Goal: Information Seeking & Learning: Learn about a topic

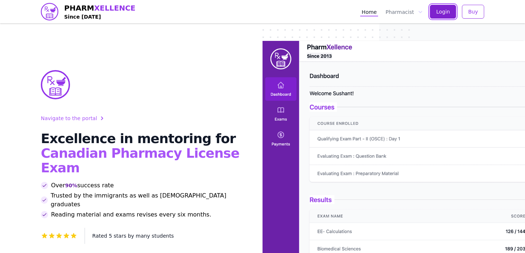
click at [448, 13] on span "Login" at bounding box center [443, 11] width 14 height 7
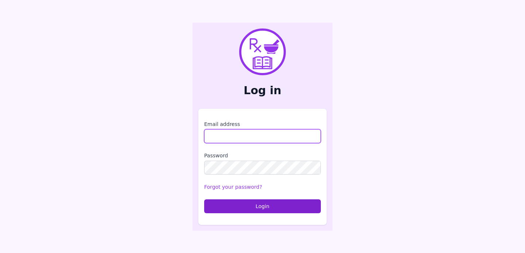
type input "**********"
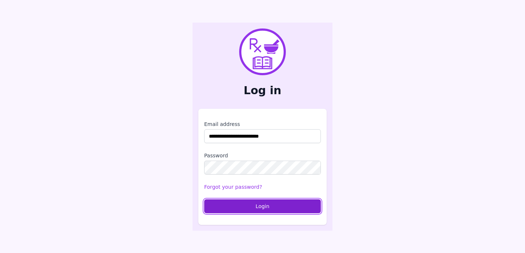
click at [274, 207] on button "Login" at bounding box center [262, 206] width 117 height 14
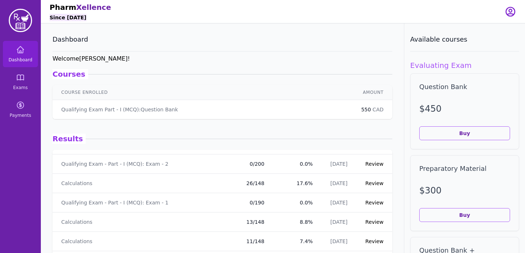
scroll to position [471, 0]
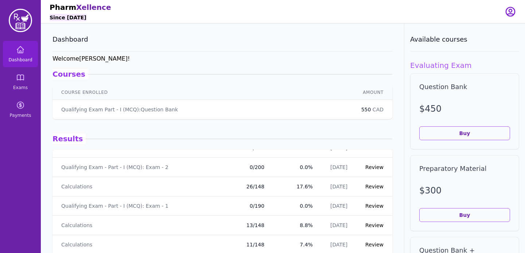
click at [382, 164] on link "Review" at bounding box center [374, 167] width 18 height 6
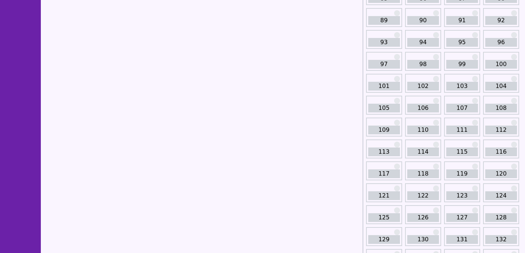
scroll to position [503, 0]
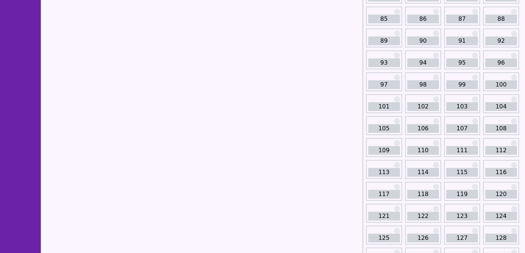
click at [412, 109] on link "102" at bounding box center [423, 106] width 32 height 9
click at [455, 109] on link "103" at bounding box center [462, 106] width 32 height 9
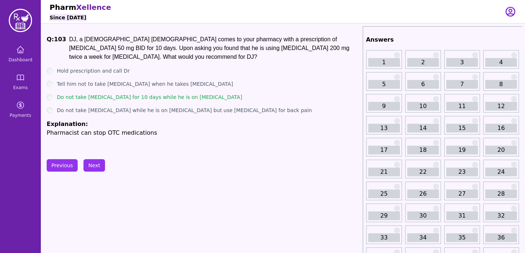
click at [196, 137] on p "Pharmacist can stop OTC medications" at bounding box center [203, 132] width 313 height 9
click at [98, 163] on button "Next" at bounding box center [94, 165] width 22 height 12
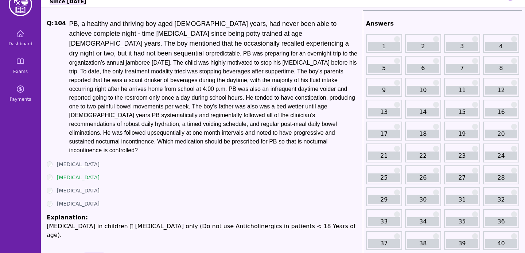
scroll to position [19, 0]
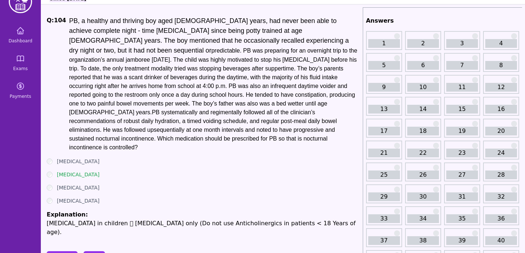
click at [91, 251] on button "Next" at bounding box center [94, 257] width 22 height 12
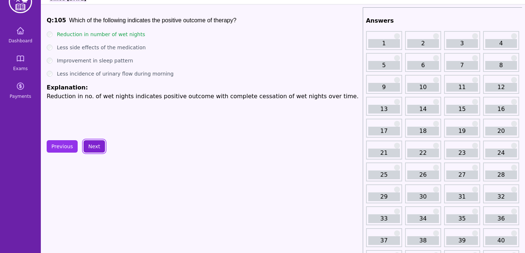
click at [92, 149] on button "Next" at bounding box center [94, 146] width 22 height 12
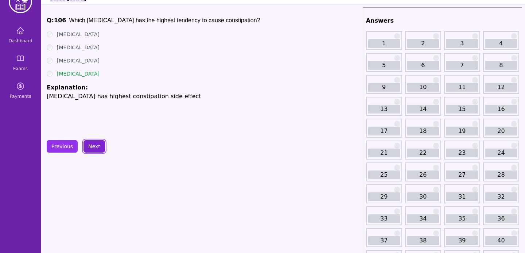
click at [92, 149] on button "Next" at bounding box center [94, 146] width 22 height 12
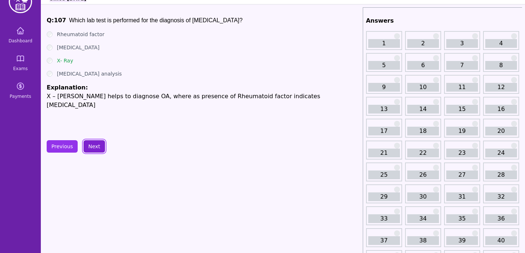
click at [92, 149] on button "Next" at bounding box center [94, 146] width 22 height 12
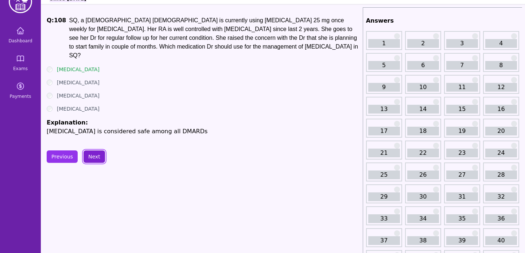
click at [92, 150] on button "Next" at bounding box center [94, 156] width 22 height 12
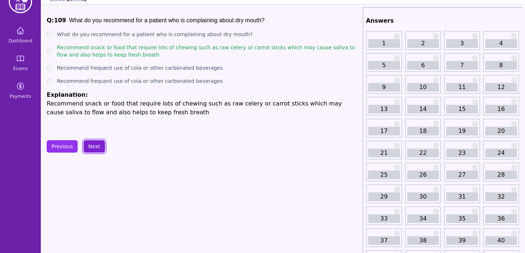
click at [92, 149] on button "Next" at bounding box center [94, 146] width 22 height 12
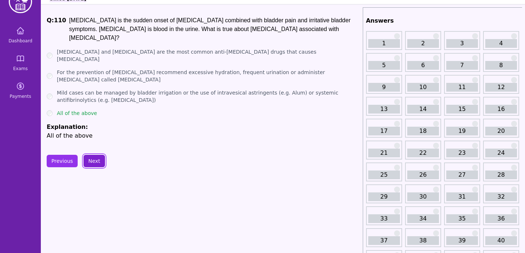
click at [93, 155] on button "Next" at bounding box center [94, 161] width 22 height 12
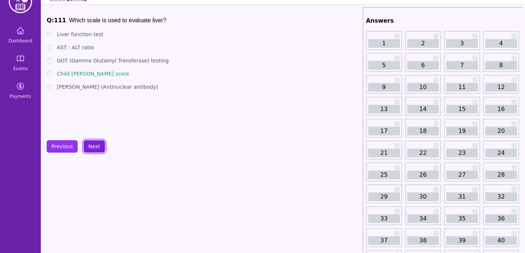
click at [93, 152] on button "Next" at bounding box center [94, 146] width 22 height 12
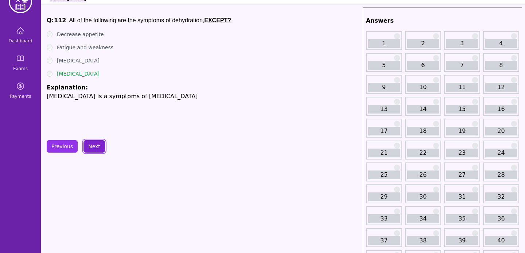
click at [93, 152] on button "Next" at bounding box center [94, 146] width 22 height 12
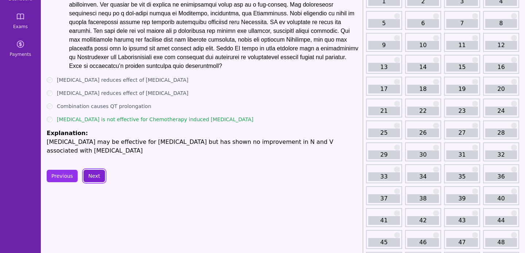
scroll to position [65, 0]
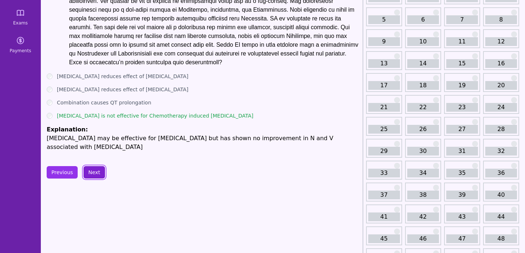
click at [91, 176] on button "Next" at bounding box center [94, 172] width 22 height 12
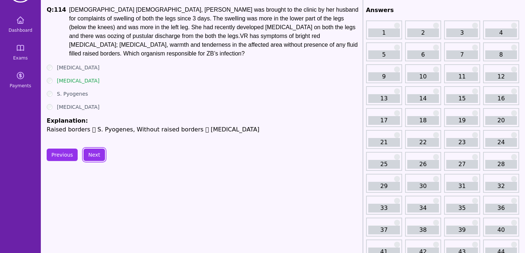
scroll to position [11, 0]
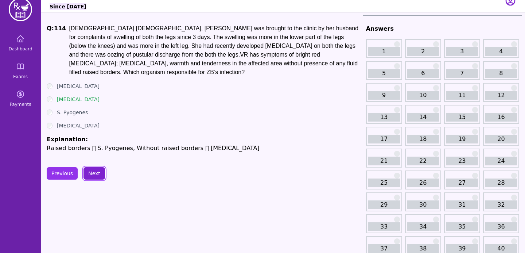
click at [97, 167] on button "Next" at bounding box center [94, 173] width 22 height 12
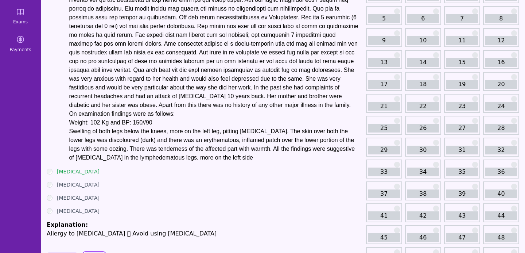
scroll to position [132, 0]
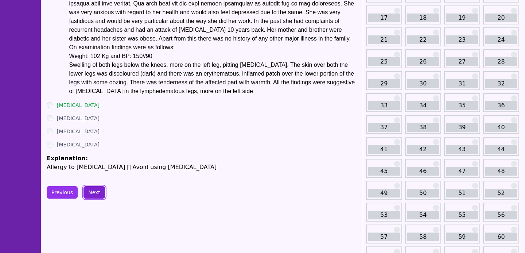
click at [102, 198] on button "Next" at bounding box center [94, 192] width 22 height 12
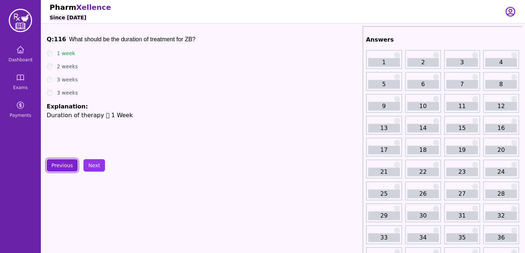
click at [71, 166] on button "Previous" at bounding box center [62, 165] width 31 height 12
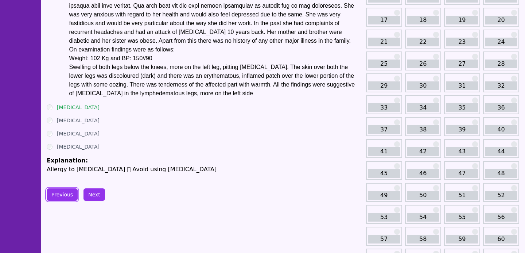
scroll to position [143, 0]
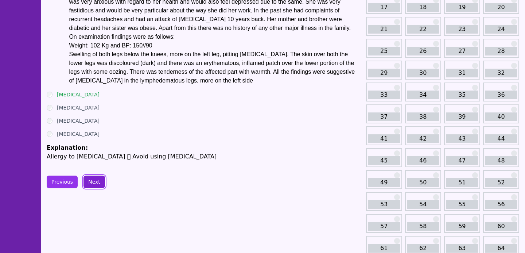
click at [93, 188] on button "Next" at bounding box center [94, 181] width 22 height 12
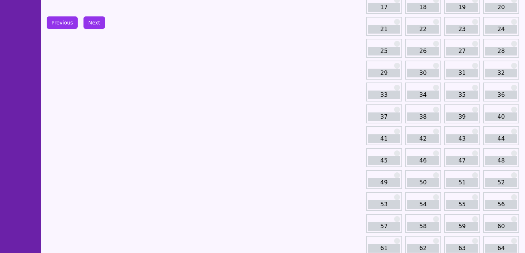
click at [55, 23] on button "Previous" at bounding box center [62, 22] width 31 height 12
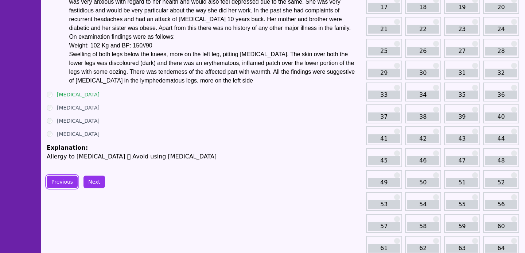
scroll to position [118, 0]
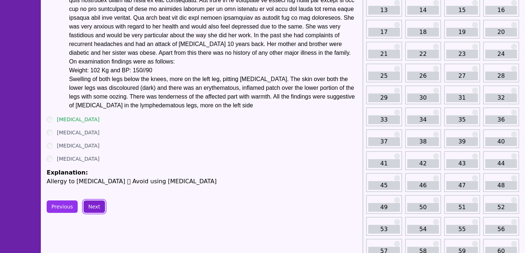
click at [100, 213] on button "Next" at bounding box center [94, 206] width 22 height 12
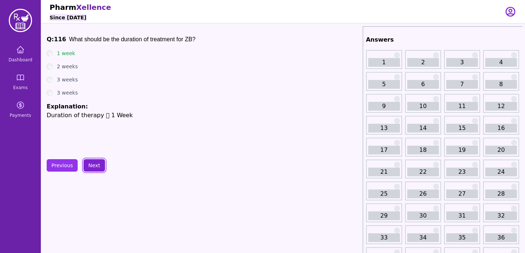
click at [94, 168] on button "Next" at bounding box center [94, 165] width 22 height 12
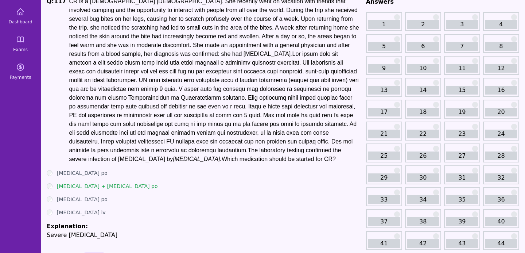
scroll to position [55, 0]
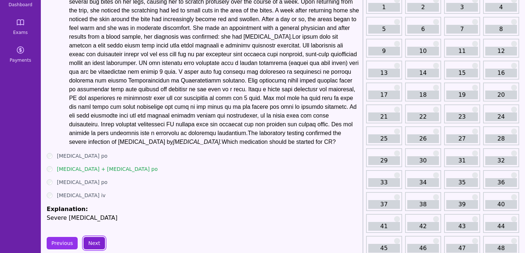
click at [101, 238] on button "Next" at bounding box center [94, 243] width 22 height 12
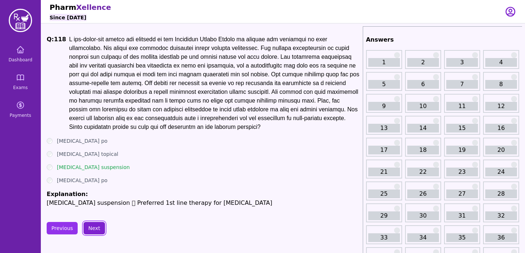
click at [94, 231] on button "Next" at bounding box center [94, 228] width 22 height 12
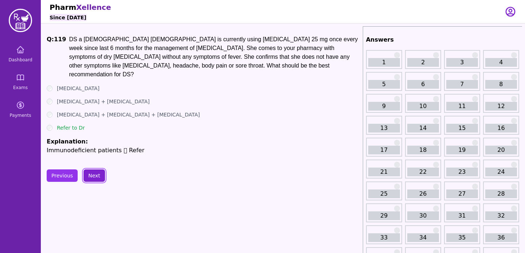
click at [92, 170] on button "Next" at bounding box center [94, 175] width 22 height 12
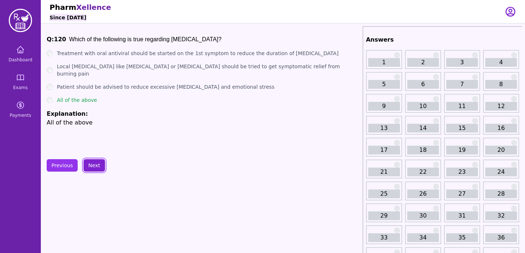
click at [88, 167] on button "Next" at bounding box center [94, 165] width 22 height 12
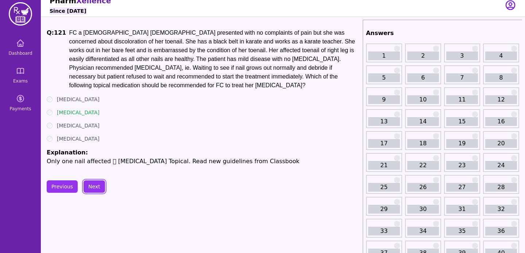
scroll to position [16, 0]
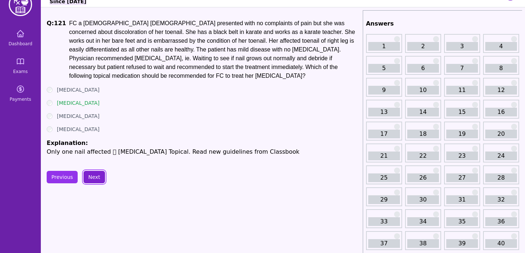
click at [101, 176] on button "Next" at bounding box center [94, 177] width 22 height 12
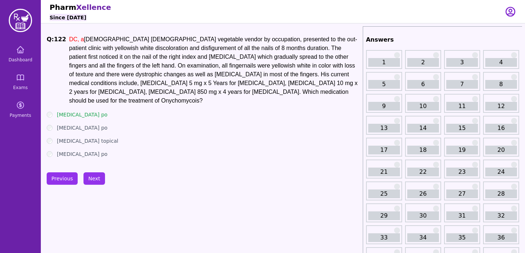
click at [151, 137] on div "[MEDICAL_DATA] topical" at bounding box center [203, 140] width 313 height 7
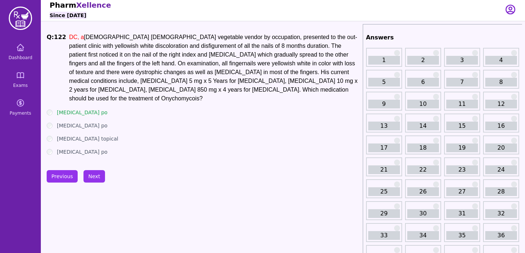
scroll to position [3, 0]
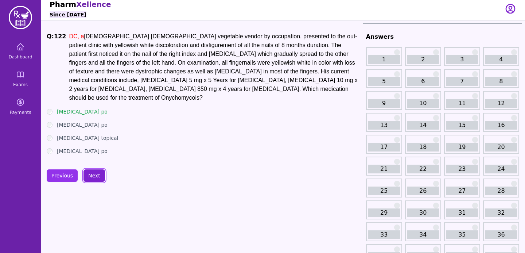
click at [91, 169] on button "Next" at bounding box center [94, 175] width 22 height 12
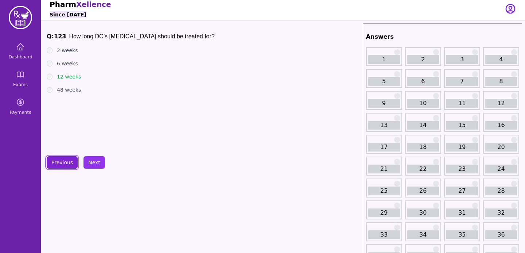
click at [66, 161] on button "Previous" at bounding box center [62, 162] width 31 height 12
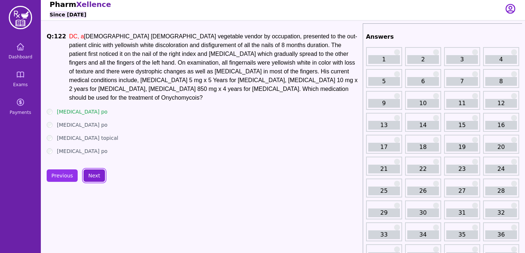
click at [97, 169] on button "Next" at bounding box center [94, 175] width 22 height 12
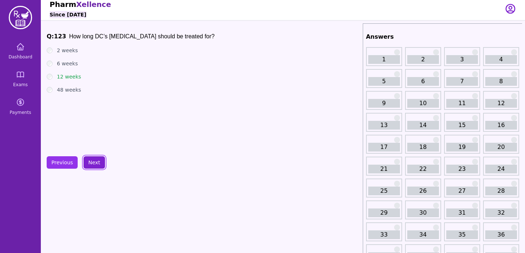
click at [97, 167] on button "Next" at bounding box center [94, 162] width 22 height 12
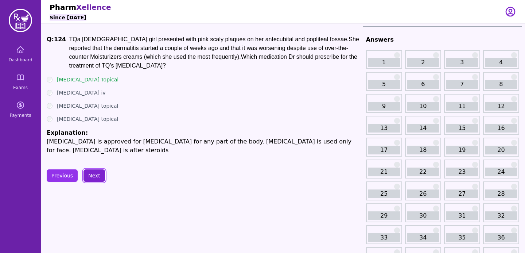
click at [101, 172] on button "Next" at bounding box center [94, 175] width 22 height 12
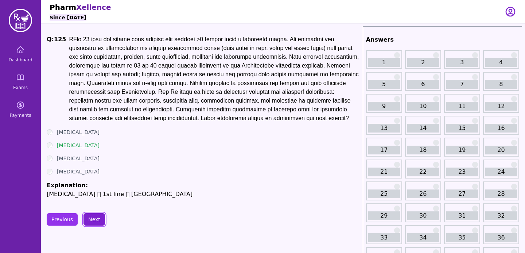
click at [91, 225] on button "Next" at bounding box center [94, 219] width 22 height 12
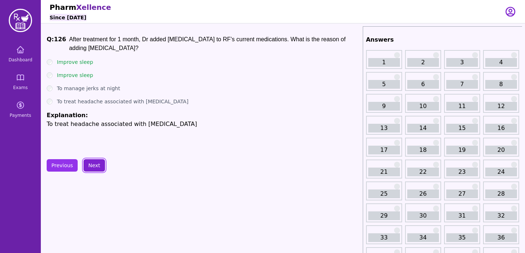
click at [100, 168] on button "Next" at bounding box center [94, 165] width 22 height 12
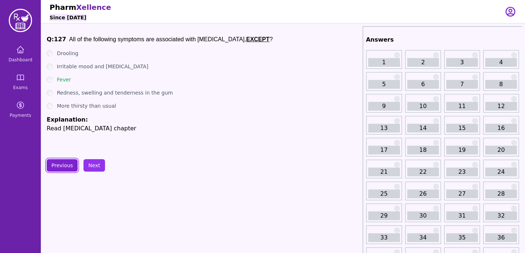
click at [64, 164] on button "Previous" at bounding box center [62, 165] width 31 height 12
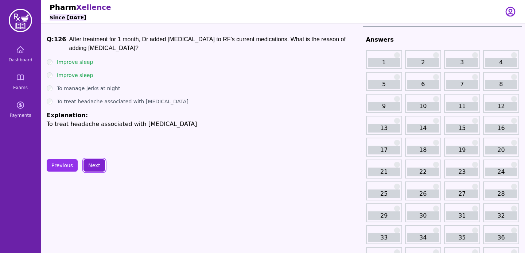
click at [94, 164] on button "Next" at bounding box center [94, 165] width 22 height 12
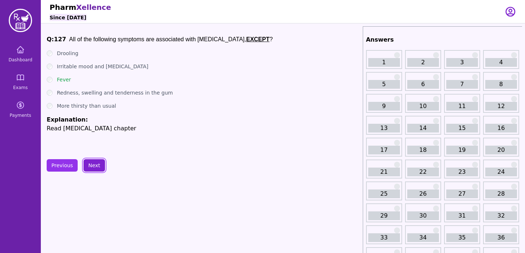
click at [94, 164] on button "Next" at bounding box center [94, 165] width 22 height 12
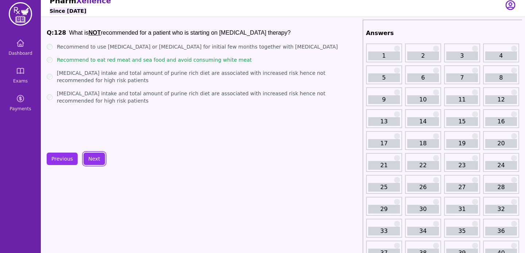
scroll to position [8, 0]
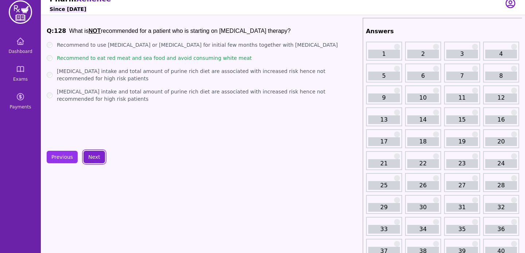
click at [102, 155] on button "Next" at bounding box center [94, 157] width 22 height 12
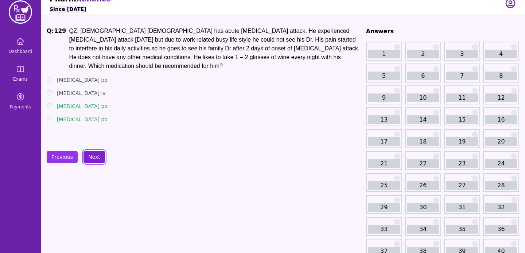
click at [91, 155] on button "Next" at bounding box center [94, 157] width 22 height 12
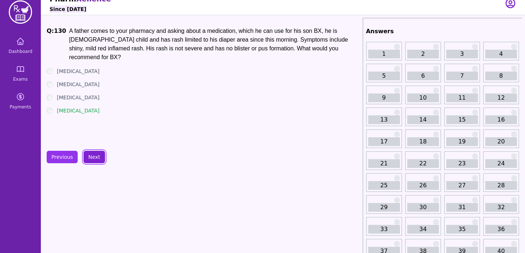
click at [89, 155] on button "Next" at bounding box center [94, 157] width 22 height 12
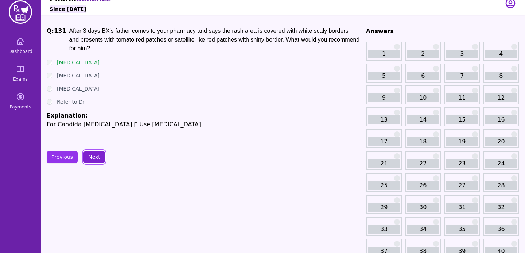
click at [91, 156] on button "Next" at bounding box center [94, 157] width 22 height 12
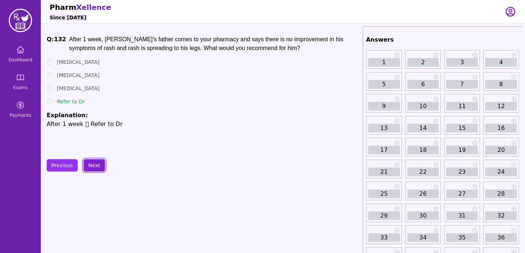
click at [99, 164] on button "Next" at bounding box center [94, 165] width 22 height 12
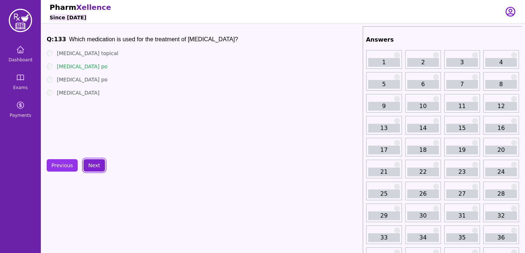
click at [97, 168] on button "Next" at bounding box center [94, 165] width 22 height 12
click at [100, 162] on button "Next" at bounding box center [94, 165] width 22 height 12
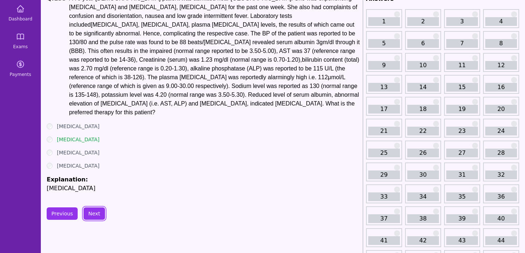
scroll to position [43, 0]
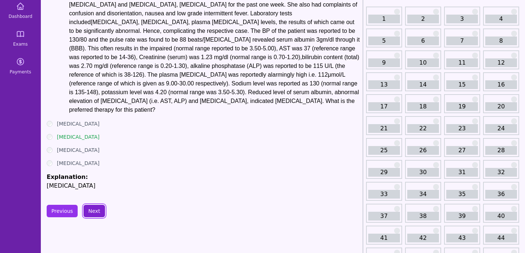
click at [96, 204] on button "Next" at bounding box center [94, 210] width 22 height 12
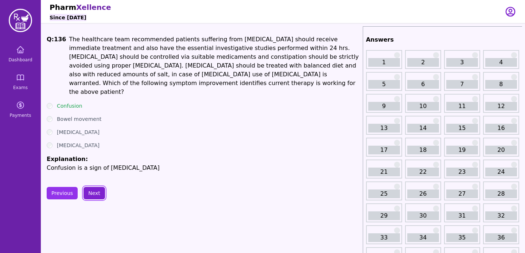
click at [85, 187] on button "Next" at bounding box center [94, 193] width 22 height 12
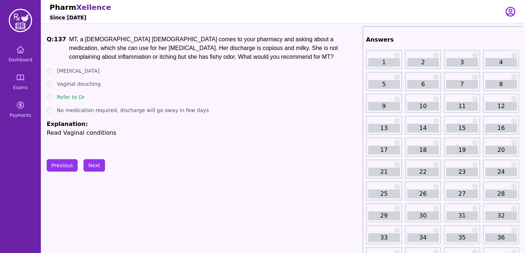
click at [319, 96] on div "Refer to Dr" at bounding box center [203, 96] width 313 height 7
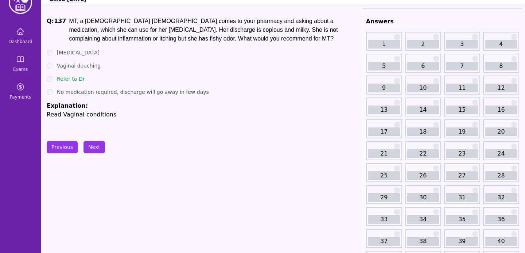
scroll to position [19, 0]
click at [86, 149] on button "Next" at bounding box center [94, 146] width 22 height 12
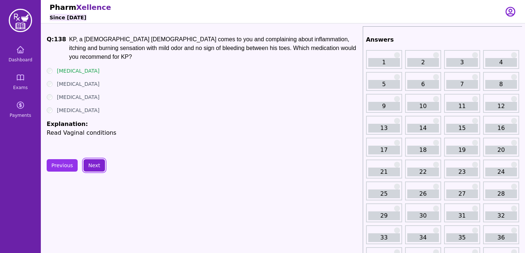
click at [96, 164] on button "Next" at bounding box center [94, 165] width 22 height 12
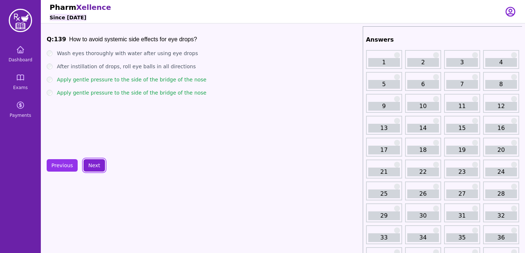
click at [100, 160] on button "Next" at bounding box center [94, 165] width 22 height 12
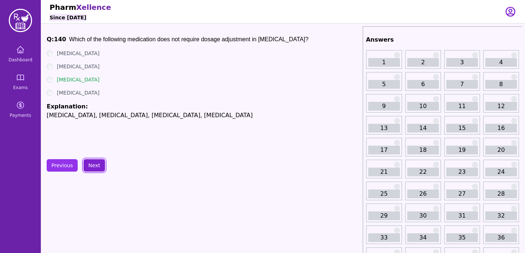
click at [96, 169] on button "Next" at bounding box center [94, 165] width 22 height 12
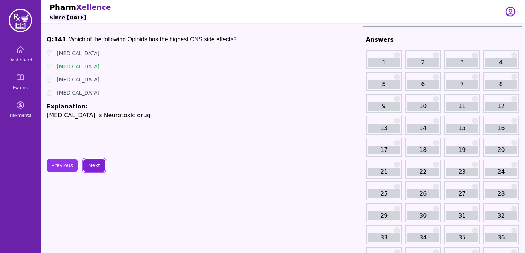
click at [94, 171] on button "Next" at bounding box center [94, 165] width 22 height 12
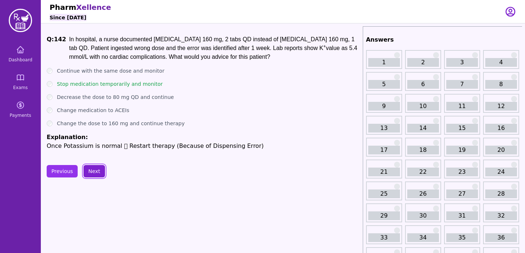
click at [94, 171] on button "Next" at bounding box center [94, 171] width 22 height 12
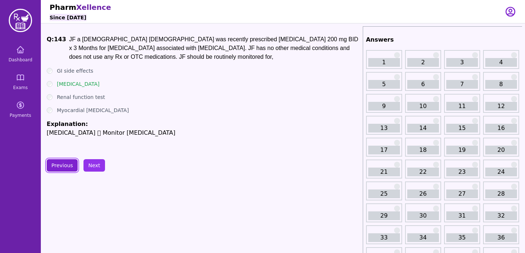
click at [68, 166] on button "Previous" at bounding box center [62, 165] width 31 height 12
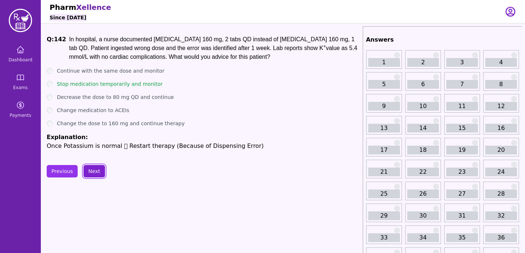
click at [97, 170] on button "Next" at bounding box center [94, 171] width 22 height 12
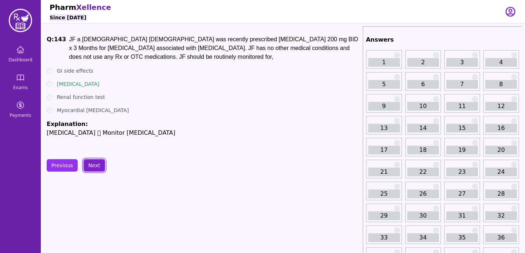
click at [98, 165] on button "Next" at bounding box center [94, 165] width 22 height 12
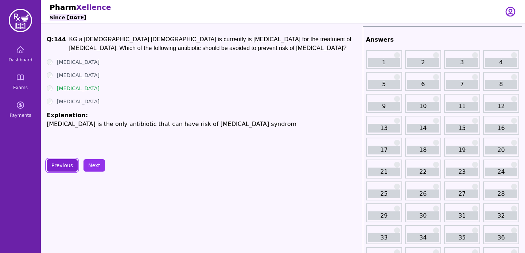
click at [70, 160] on button "Previous" at bounding box center [62, 165] width 31 height 12
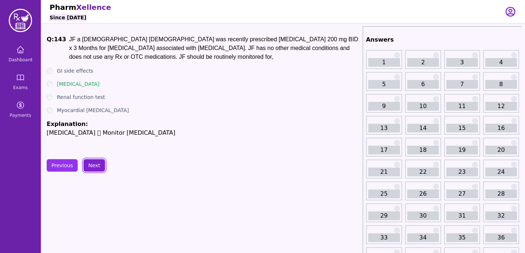
click at [94, 167] on button "Next" at bounding box center [94, 165] width 22 height 12
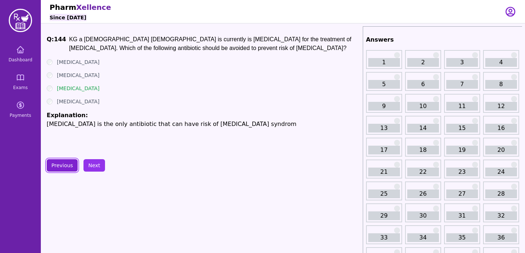
click at [70, 162] on button "Previous" at bounding box center [62, 165] width 31 height 12
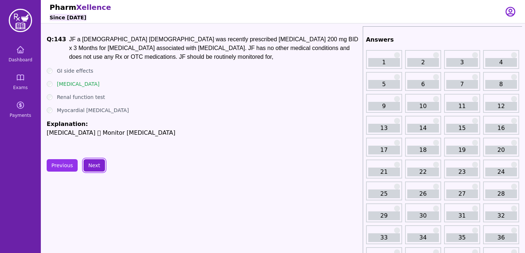
click at [87, 167] on button "Next" at bounding box center [94, 165] width 22 height 12
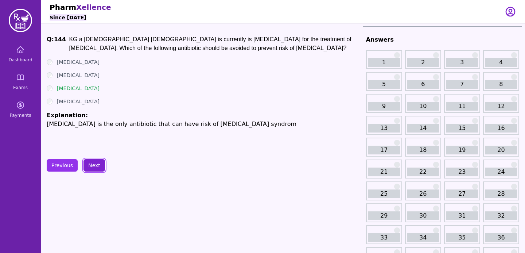
click at [90, 170] on button "Next" at bounding box center [94, 165] width 22 height 12
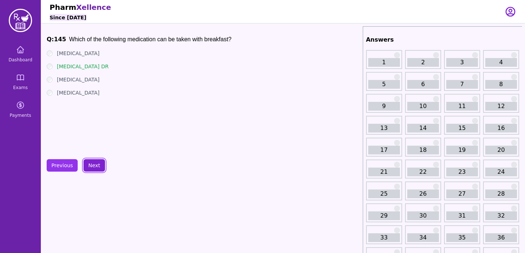
click at [96, 162] on button "Next" at bounding box center [94, 165] width 22 height 12
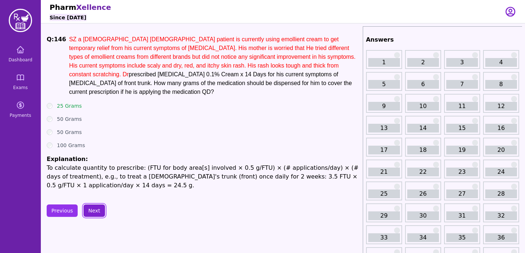
click at [95, 204] on button "Next" at bounding box center [94, 210] width 22 height 12
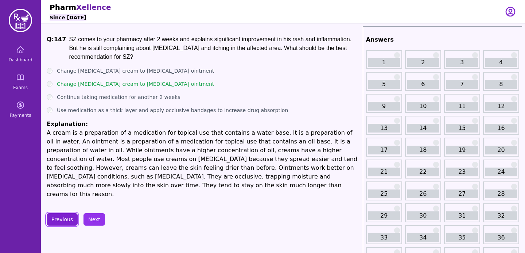
click at [73, 213] on button "Previous" at bounding box center [62, 219] width 31 height 12
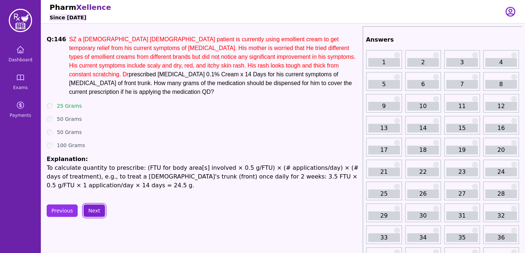
click at [93, 205] on button "Next" at bounding box center [94, 210] width 22 height 12
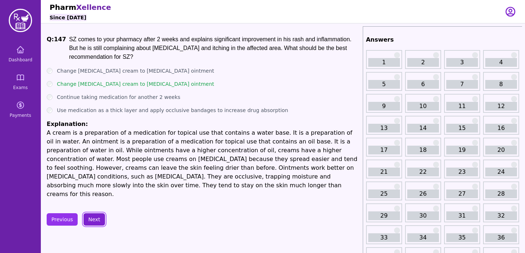
click at [93, 213] on button "Next" at bounding box center [94, 219] width 22 height 12
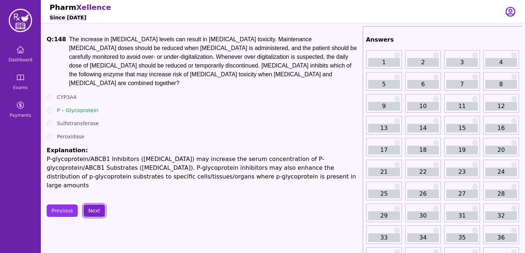
click at [97, 204] on button "Next" at bounding box center [94, 210] width 22 height 12
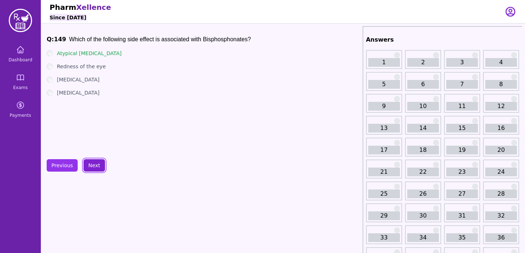
click at [98, 166] on button "Next" at bounding box center [94, 165] width 22 height 12
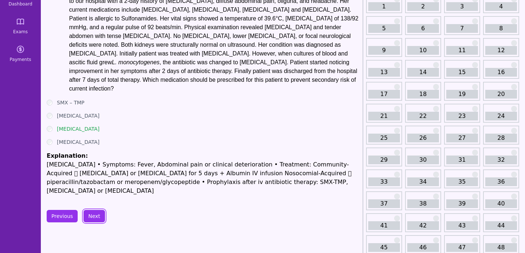
scroll to position [57, 0]
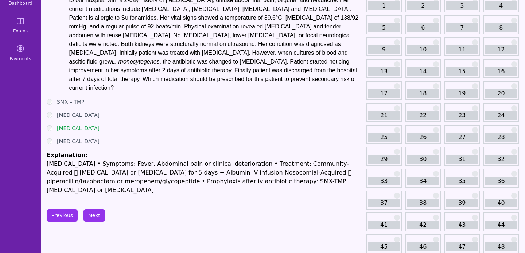
click at [326, 143] on ul "SMX – TMP [MEDICAL_DATA] [MEDICAL_DATA] [MEDICAL_DATA] Explanation: [MEDICAL_DA…" at bounding box center [203, 146] width 313 height 96
click at [97, 209] on button "Next" at bounding box center [94, 215] width 22 height 12
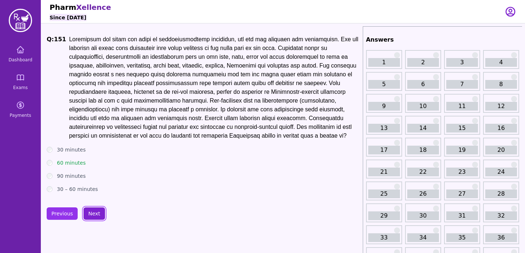
click at [102, 219] on button "Next" at bounding box center [94, 213] width 22 height 12
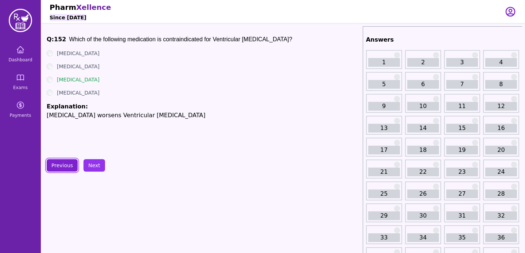
click at [49, 167] on button "Previous" at bounding box center [62, 165] width 31 height 12
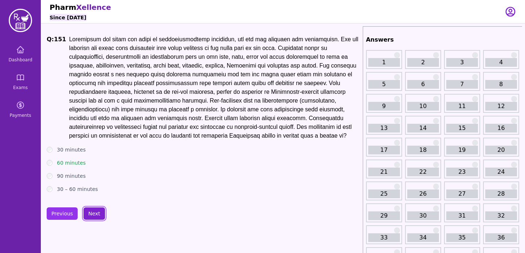
click at [97, 215] on button "Next" at bounding box center [94, 213] width 22 height 12
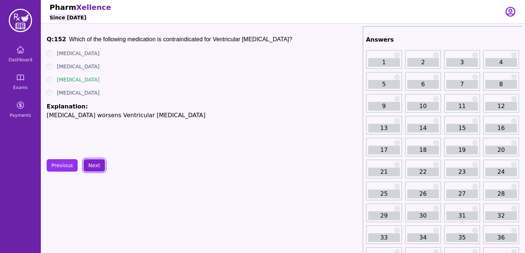
click at [96, 160] on button "Next" at bounding box center [94, 165] width 22 height 12
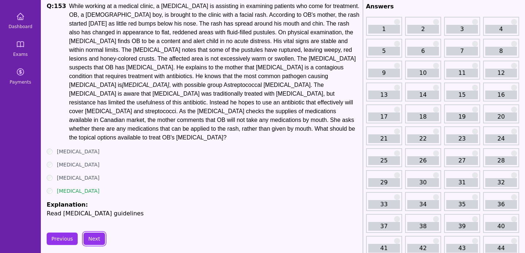
scroll to position [37, 0]
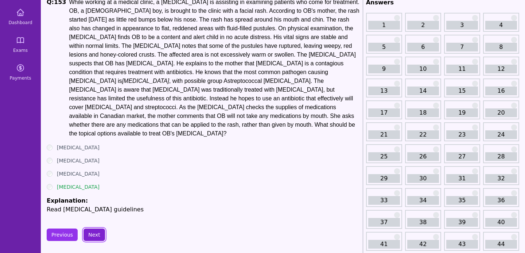
click at [100, 229] on button "Next" at bounding box center [94, 234] width 22 height 12
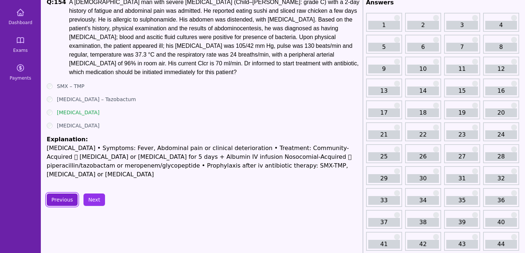
click at [53, 202] on button "Previous" at bounding box center [62, 199] width 31 height 12
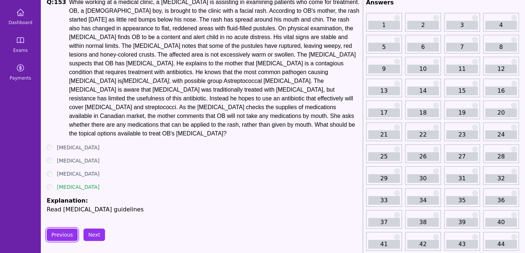
scroll to position [54, 0]
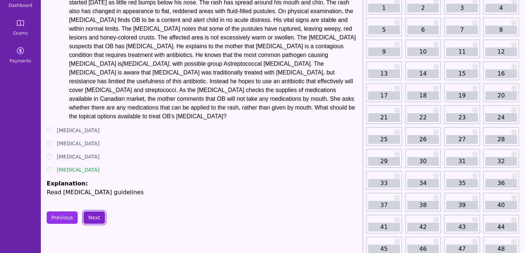
click at [96, 213] on button "Next" at bounding box center [94, 217] width 22 height 12
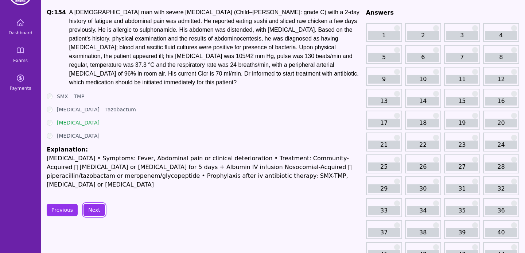
scroll to position [47, 0]
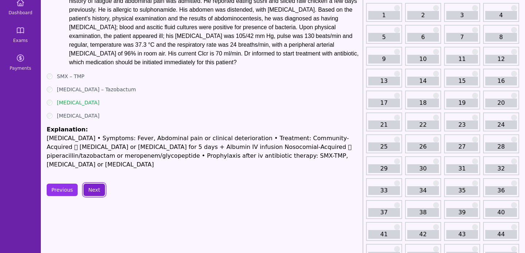
click at [99, 193] on button "Next" at bounding box center [94, 189] width 22 height 12
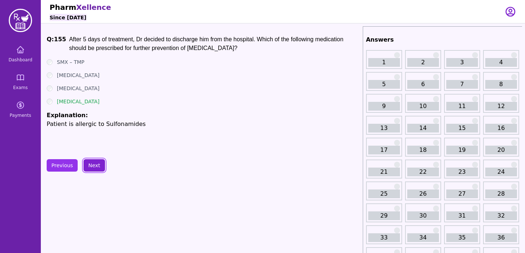
click at [100, 163] on button "Next" at bounding box center [94, 165] width 22 height 12
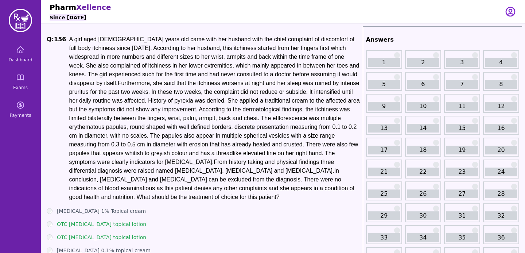
scroll to position [52, 0]
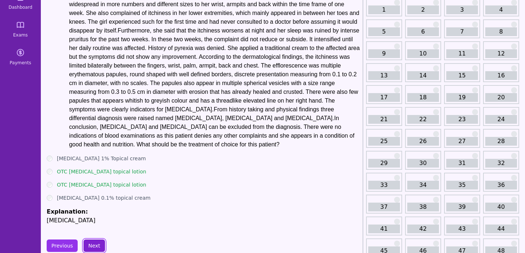
click at [93, 242] on button "Next" at bounding box center [94, 245] width 22 height 12
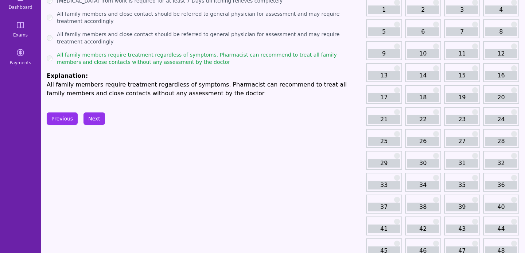
click at [60, 125] on button "Previous" at bounding box center [62, 118] width 31 height 12
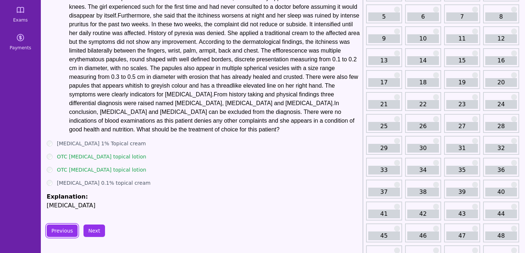
scroll to position [106, 0]
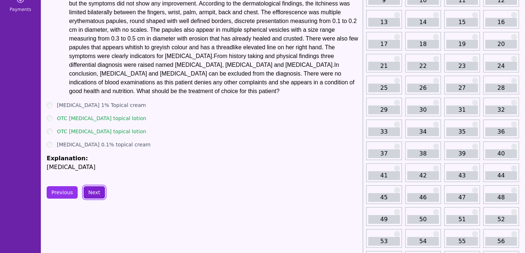
click at [97, 189] on button "Next" at bounding box center [94, 192] width 22 height 12
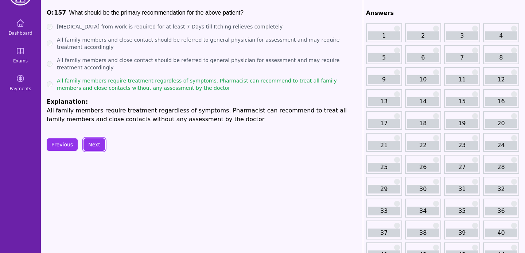
scroll to position [1, 0]
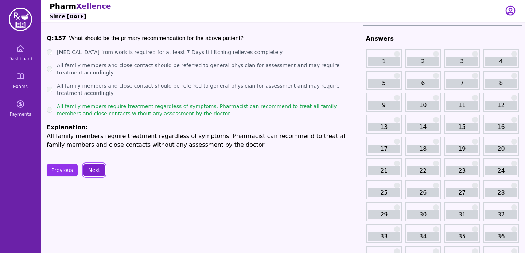
click at [99, 167] on button "Next" at bounding box center [94, 170] width 22 height 12
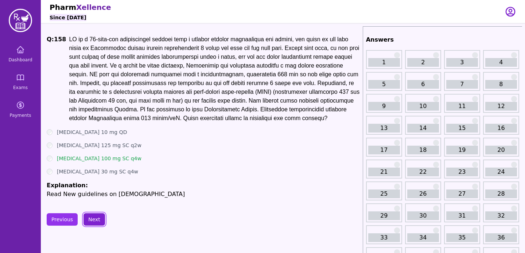
click at [96, 223] on button "Next" at bounding box center [94, 219] width 22 height 12
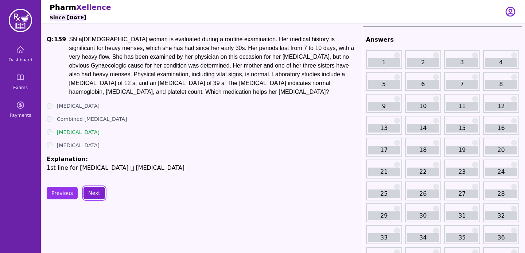
click at [101, 194] on button "Next" at bounding box center [94, 193] width 22 height 12
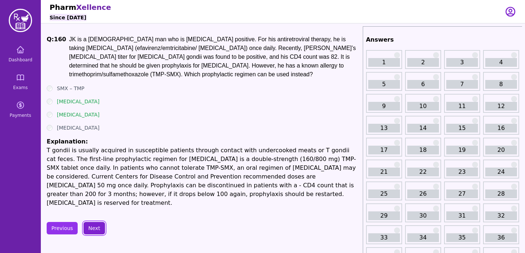
click at [90, 222] on button "Next" at bounding box center [94, 228] width 22 height 12
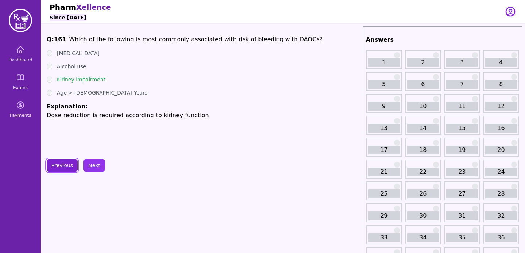
click at [66, 167] on button "Previous" at bounding box center [62, 165] width 31 height 12
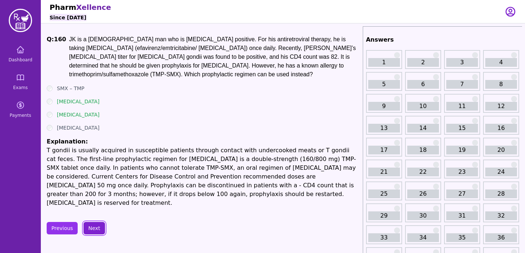
click at [86, 225] on button "Next" at bounding box center [94, 228] width 22 height 12
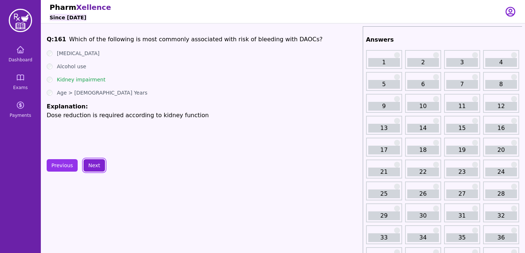
click at [99, 161] on button "Next" at bounding box center [94, 165] width 22 height 12
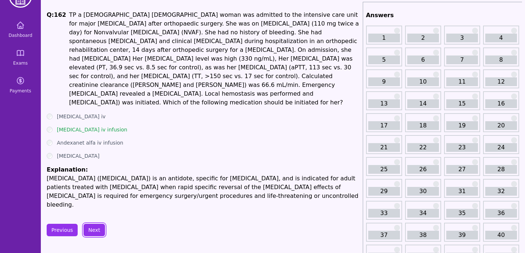
scroll to position [23, 0]
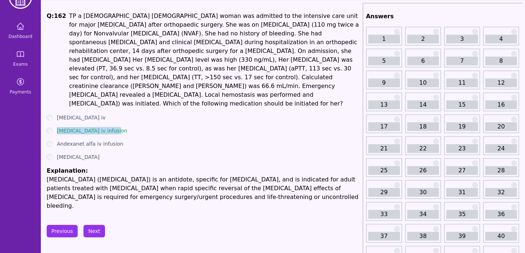
drag, startPoint x: 119, startPoint y: 120, endPoint x: 51, endPoint y: 118, distance: 68.2
click at [51, 127] on div "[MEDICAL_DATA] iv infusion" at bounding box center [203, 130] width 313 height 7
click at [115, 175] on p "[MEDICAL_DATA] ([MEDICAL_DATA]) is an antidote, specific for [MEDICAL_DATA], an…" at bounding box center [203, 192] width 313 height 35
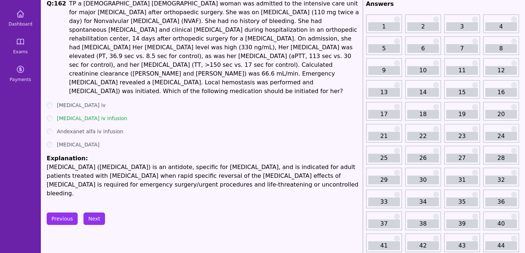
scroll to position [36, 0]
click at [100, 212] on button "Next" at bounding box center [94, 218] width 22 height 12
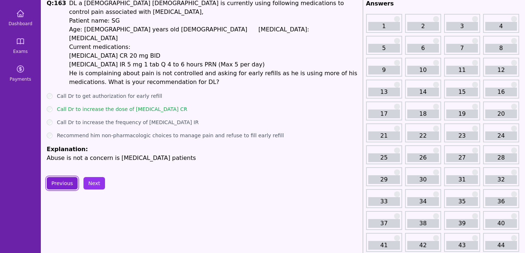
click at [73, 177] on button "Previous" at bounding box center [62, 183] width 31 height 12
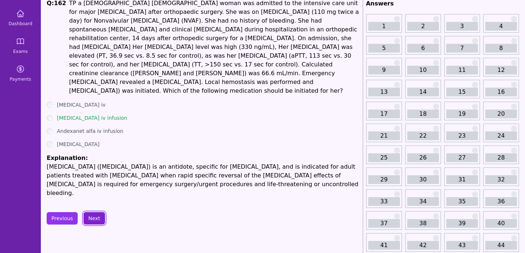
click at [94, 212] on button "Next" at bounding box center [94, 218] width 22 height 12
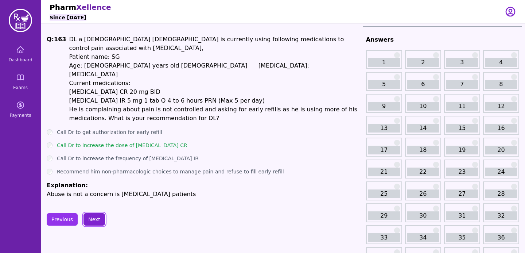
click at [98, 213] on button "Next" at bounding box center [94, 219] width 22 height 12
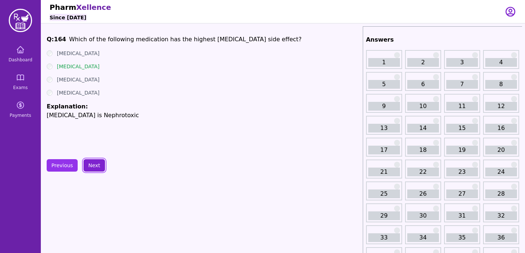
click at [99, 164] on button "Next" at bounding box center [94, 165] width 22 height 12
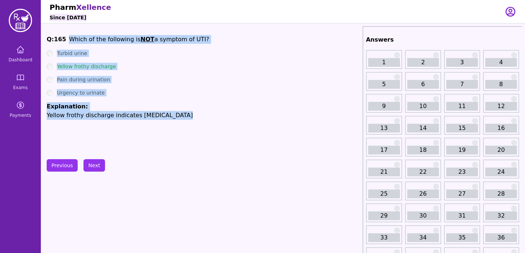
drag, startPoint x: 64, startPoint y: 36, endPoint x: 188, endPoint y: 122, distance: 150.6
click at [188, 122] on div "Q: 165 Which of the following is NOT a symptom of UTI? Turbid urine Yellow frot…" at bounding box center [203, 89] width 313 height 109
copy div "Which of the following is NOT a symptom of UTI? Turbid urine Yellow frothy disc…"
click at [166, 103] on li "Explanation: Yellow frothy discharge indicates [MEDICAL_DATA]" at bounding box center [203, 110] width 313 height 17
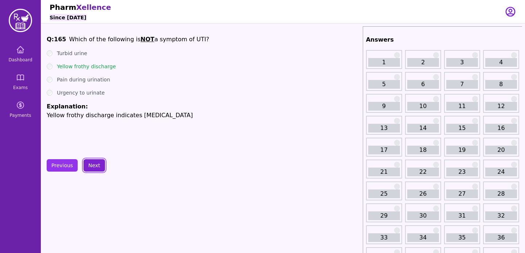
click at [97, 165] on button "Next" at bounding box center [94, 165] width 22 height 12
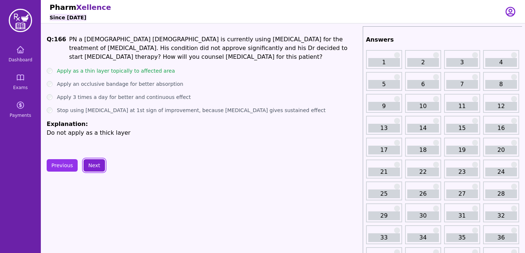
click at [95, 168] on button "Next" at bounding box center [94, 165] width 22 height 12
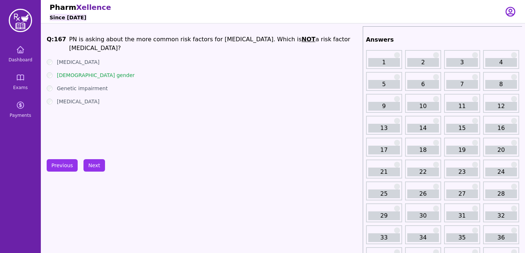
click at [98, 161] on button "Next" at bounding box center [94, 165] width 22 height 12
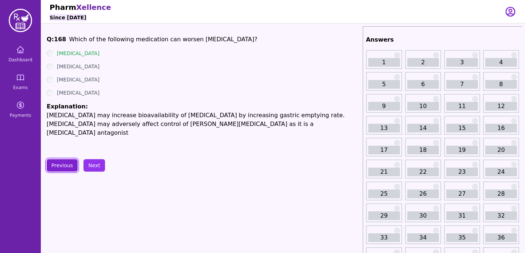
click at [70, 163] on button "Previous" at bounding box center [62, 165] width 31 height 12
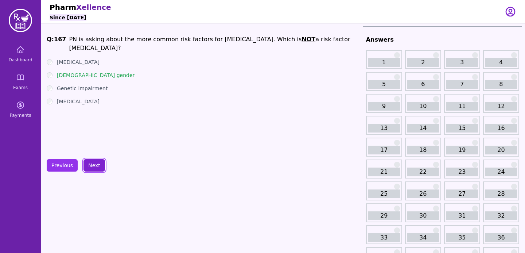
click at [94, 163] on button "Next" at bounding box center [94, 165] width 22 height 12
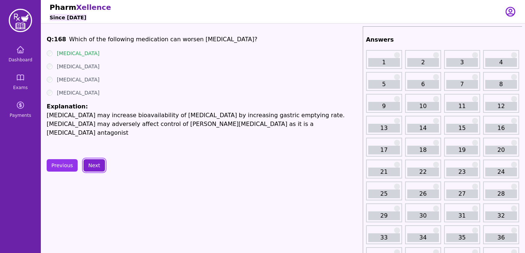
click at [98, 161] on button "Next" at bounding box center [94, 165] width 22 height 12
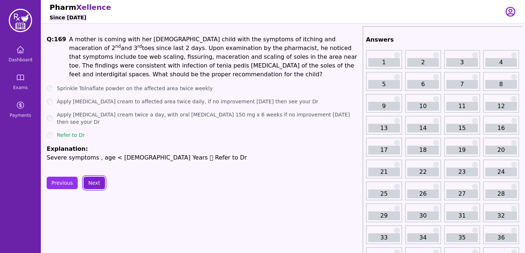
click at [98, 176] on button "Next" at bounding box center [94, 182] width 22 height 12
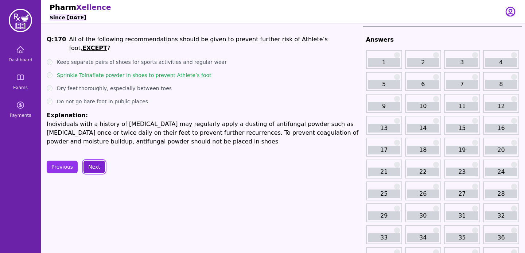
click at [97, 161] on button "Next" at bounding box center [94, 166] width 22 height 12
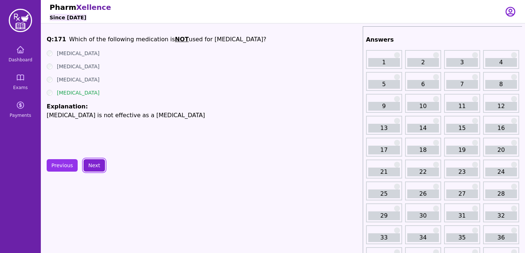
click at [97, 161] on button "Next" at bounding box center [94, 165] width 22 height 12
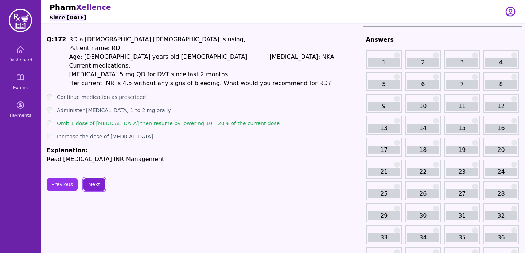
click at [86, 180] on button "Next" at bounding box center [94, 184] width 22 height 12
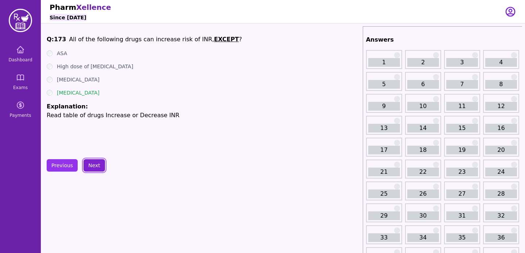
click at [92, 163] on button "Next" at bounding box center [94, 165] width 22 height 12
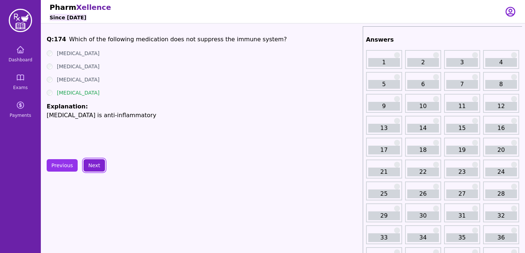
click at [92, 168] on button "Next" at bounding box center [94, 165] width 22 height 12
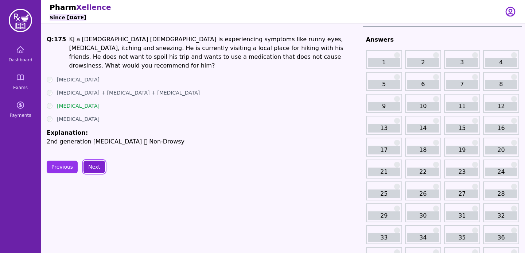
click at [92, 168] on button "Next" at bounding box center [94, 166] width 22 height 12
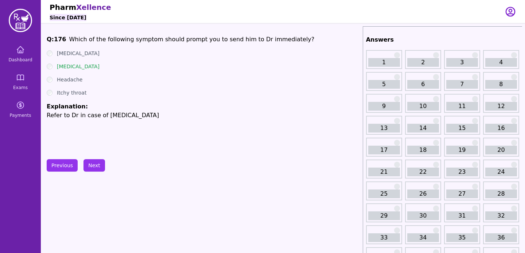
click at [92, 161] on button "Next" at bounding box center [94, 165] width 22 height 12
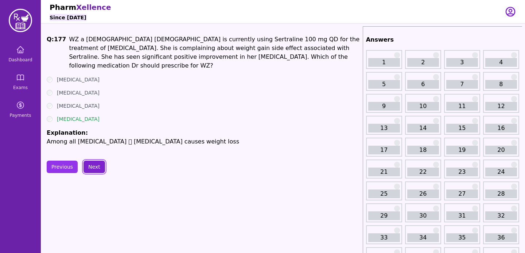
click at [94, 168] on button "Next" at bounding box center [94, 166] width 22 height 12
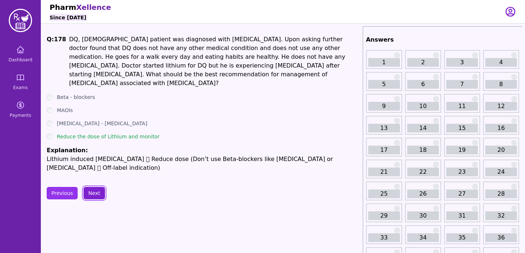
click at [93, 187] on button "Next" at bounding box center [94, 193] width 22 height 12
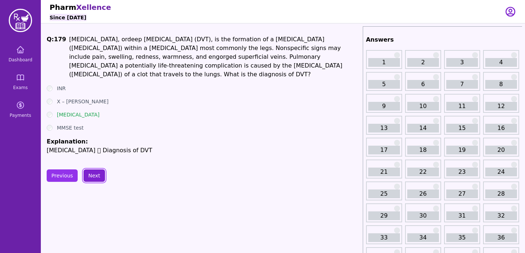
click at [96, 169] on button "Next" at bounding box center [94, 175] width 22 height 12
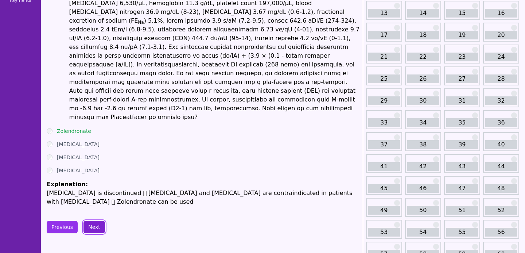
scroll to position [113, 0]
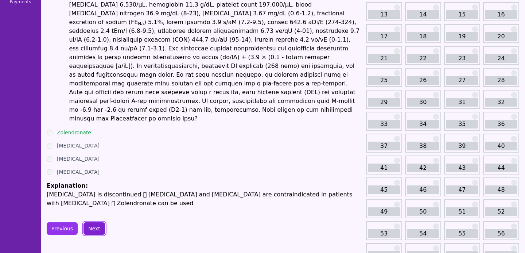
click at [93, 222] on button "Next" at bounding box center [94, 228] width 22 height 12
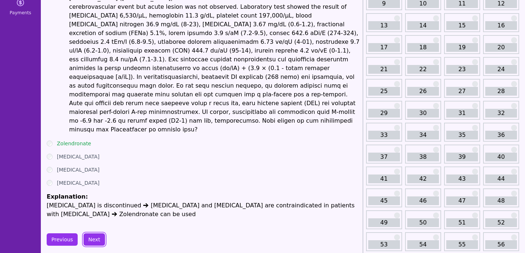
scroll to position [99, 0]
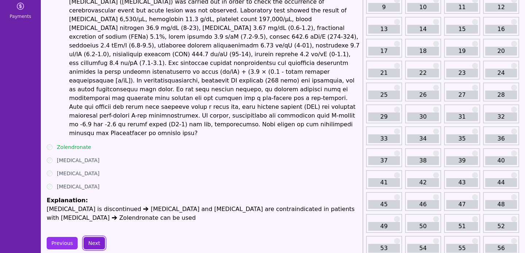
click at [94, 237] on button "Next" at bounding box center [94, 243] width 22 height 12
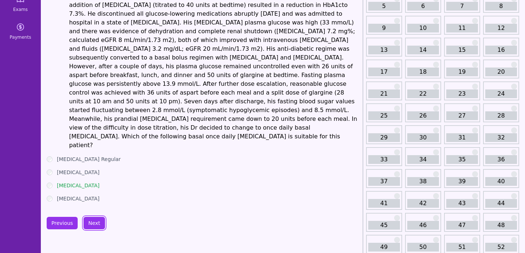
scroll to position [63, 0]
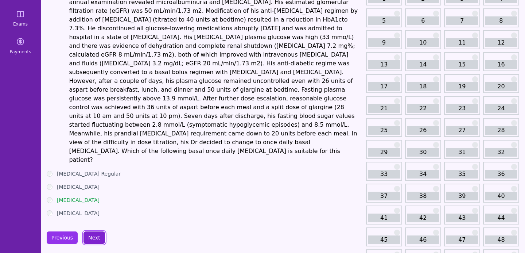
click at [96, 231] on button "Next" at bounding box center [94, 237] width 22 height 12
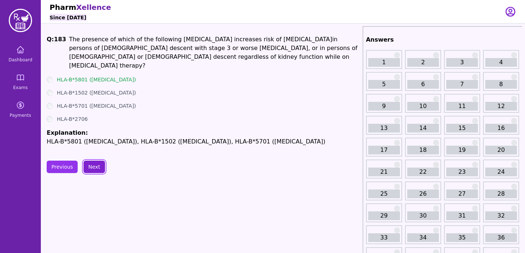
click at [87, 168] on button "Next" at bounding box center [94, 166] width 22 height 12
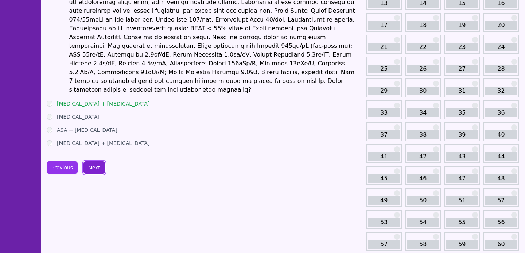
scroll to position [134, 0]
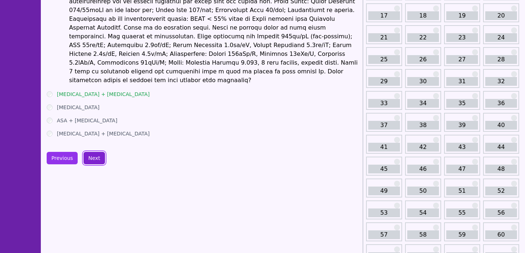
click at [99, 152] on button "Next" at bounding box center [94, 158] width 22 height 12
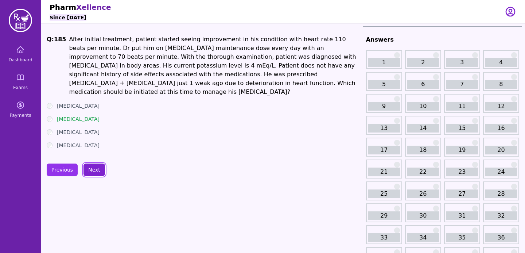
click at [97, 163] on button "Next" at bounding box center [94, 169] width 22 height 12
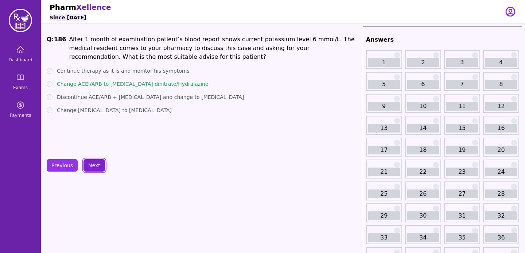
click at [95, 167] on button "Next" at bounding box center [94, 165] width 22 height 12
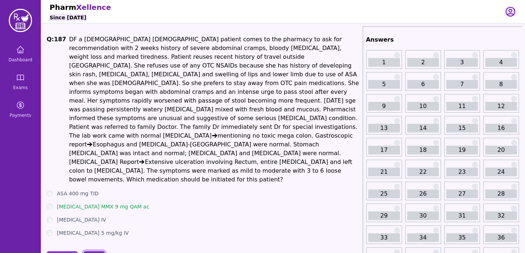
click at [94, 251] on button "Next" at bounding box center [94, 257] width 22 height 12
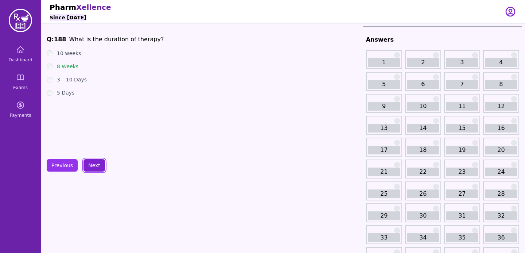
click at [93, 164] on button "Next" at bounding box center [94, 165] width 22 height 12
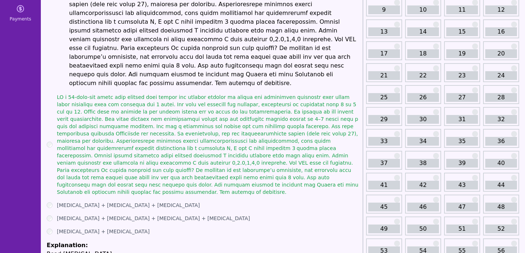
scroll to position [130, 0]
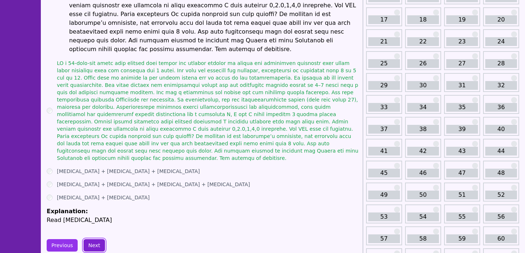
click at [100, 239] on button "Next" at bounding box center [94, 245] width 22 height 12
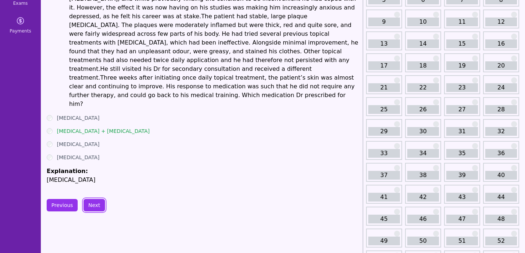
scroll to position [81, 0]
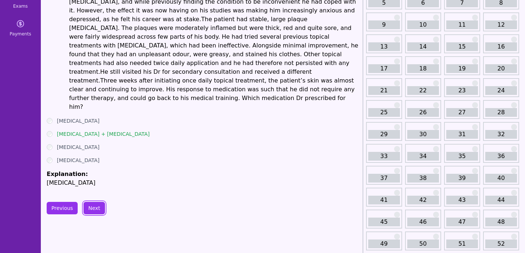
drag, startPoint x: 100, startPoint y: 178, endPoint x: 113, endPoint y: 177, distance: 12.8
click at [101, 202] on button "Next" at bounding box center [94, 208] width 22 height 12
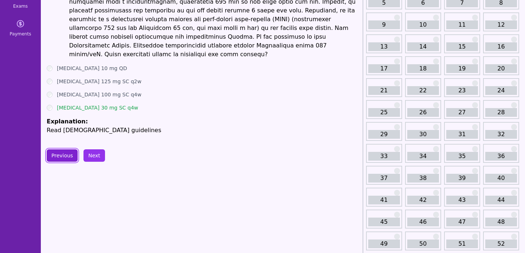
click at [55, 149] on button "Previous" at bounding box center [62, 155] width 31 height 12
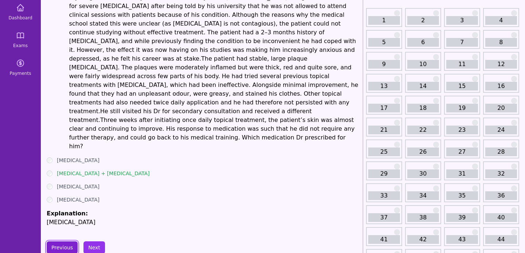
scroll to position [37, 0]
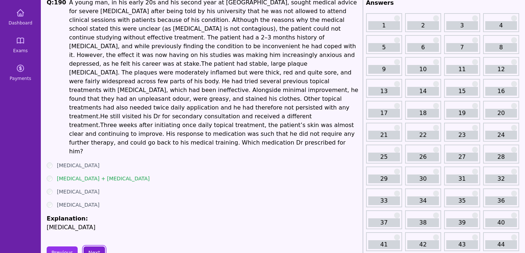
click at [92, 246] on button "Next" at bounding box center [94, 252] width 22 height 12
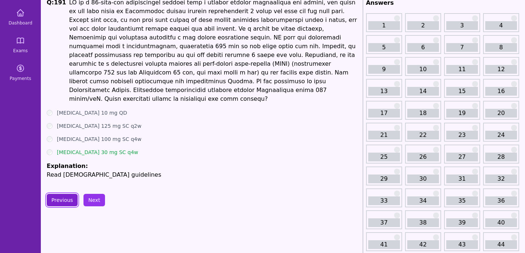
click at [72, 194] on button "Previous" at bounding box center [62, 200] width 31 height 12
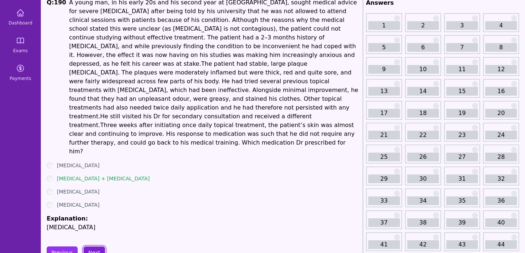
click at [92, 246] on button "Next" at bounding box center [94, 252] width 22 height 12
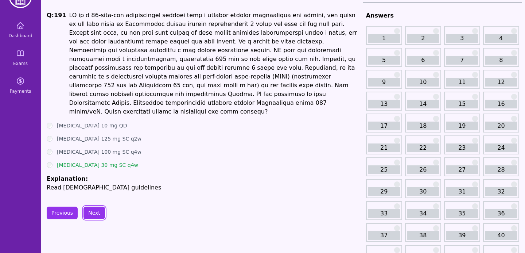
scroll to position [20, 0]
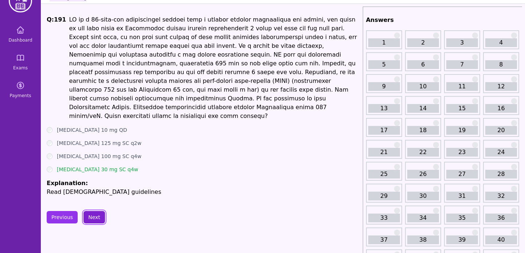
click at [93, 211] on button "Next" at bounding box center [94, 217] width 22 height 12
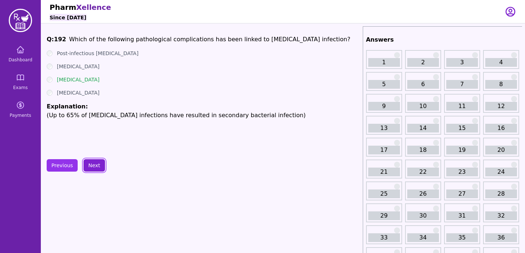
click at [90, 164] on button "Next" at bounding box center [94, 165] width 22 height 12
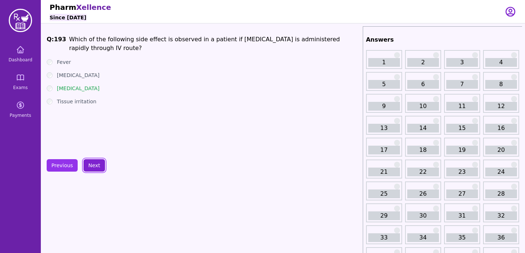
click at [90, 164] on button "Next" at bounding box center [94, 165] width 22 height 12
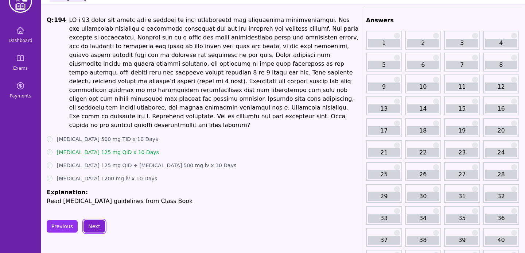
scroll to position [19, 0]
click at [88, 220] on button "Next" at bounding box center [94, 226] width 22 height 12
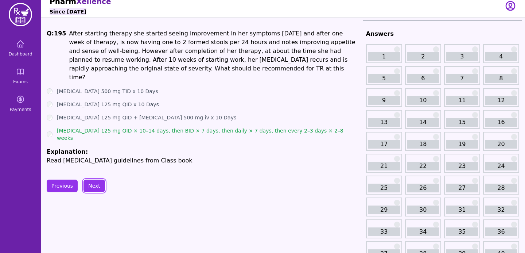
scroll to position [4, 0]
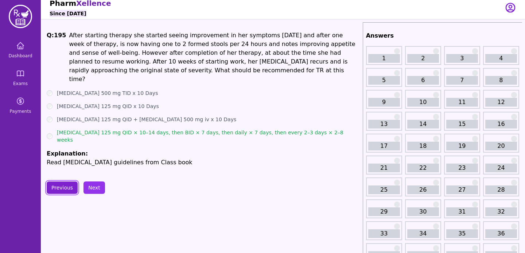
click at [64, 181] on button "Previous" at bounding box center [62, 187] width 31 height 12
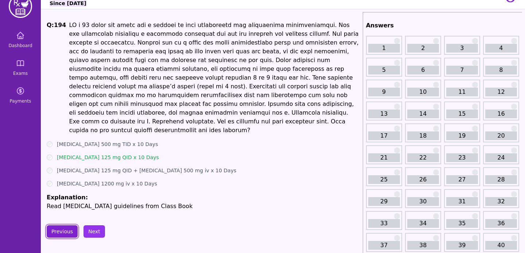
scroll to position [17, 0]
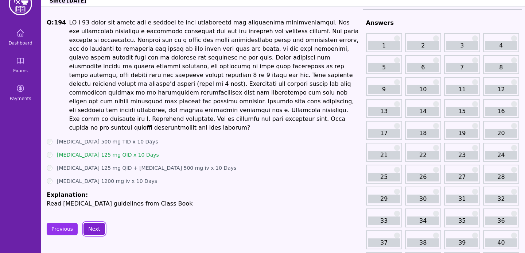
click at [90, 222] on button "Next" at bounding box center [94, 228] width 22 height 12
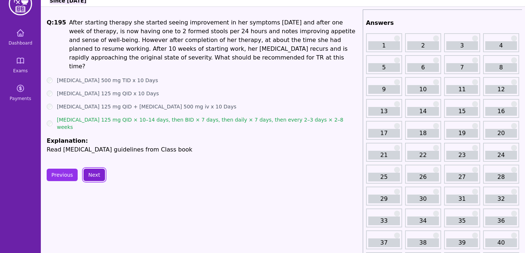
click at [98, 168] on button "Next" at bounding box center [94, 174] width 22 height 12
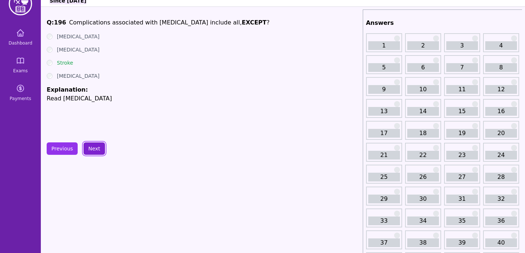
click at [101, 149] on button "Next" at bounding box center [94, 148] width 22 height 12
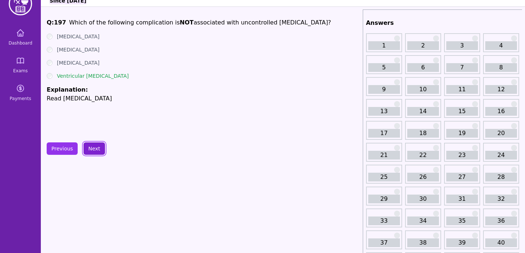
click at [98, 153] on button "Next" at bounding box center [94, 148] width 22 height 12
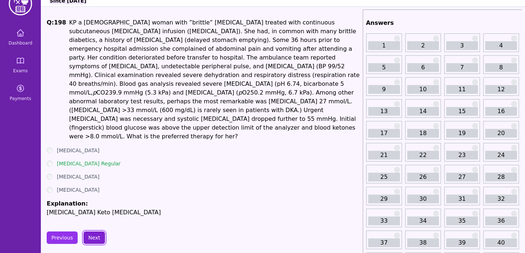
click at [91, 231] on button "Next" at bounding box center [94, 237] width 22 height 12
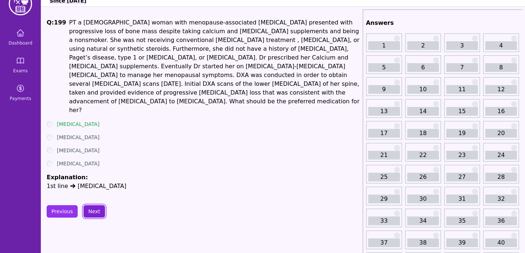
click at [93, 205] on button "Next" at bounding box center [94, 211] width 22 height 12
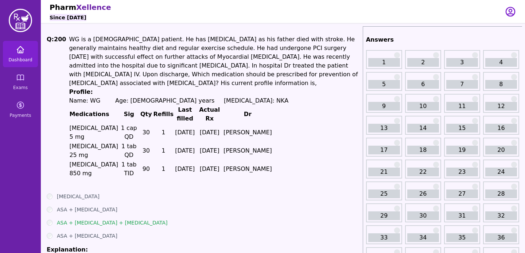
click at [21, 44] on link "Dashboard" at bounding box center [20, 54] width 35 height 26
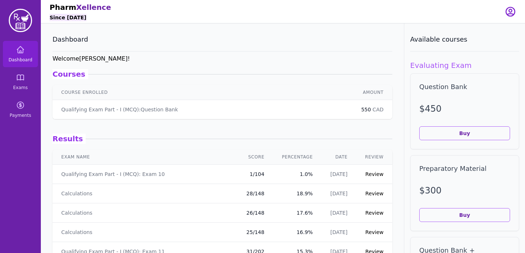
click at [280, 132] on article "Results Qualifying Exam Part - I (MCQ): Exam 10 1 / 104 [DATE] Calculations 28 …" at bounding box center [222, 243] width 340 height 249
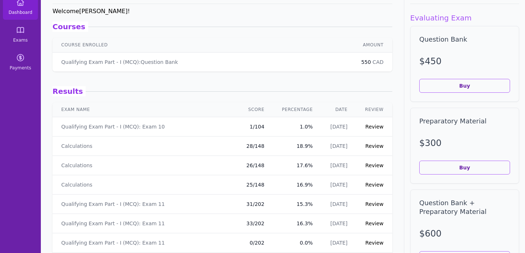
scroll to position [49, 0]
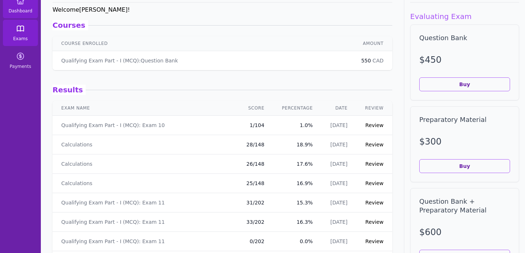
click at [26, 39] on span "Exams" at bounding box center [20, 39] width 15 height 6
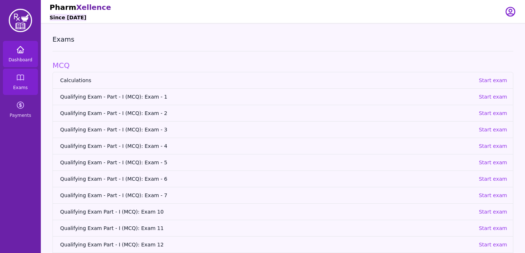
click at [20, 58] on span "Dashboard" at bounding box center [20, 60] width 24 height 6
